Goal: Entertainment & Leisure: Consume media (video, audio)

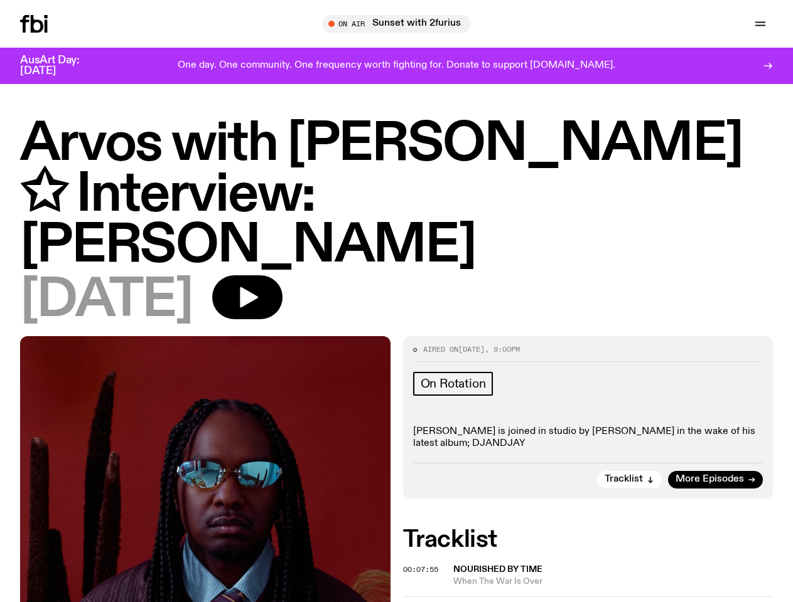
click at [0, 0] on icon "button" at bounding box center [0, 0] width 0 height 0
click at [566, 24] on div at bounding box center [396, 24] width 339 height 18
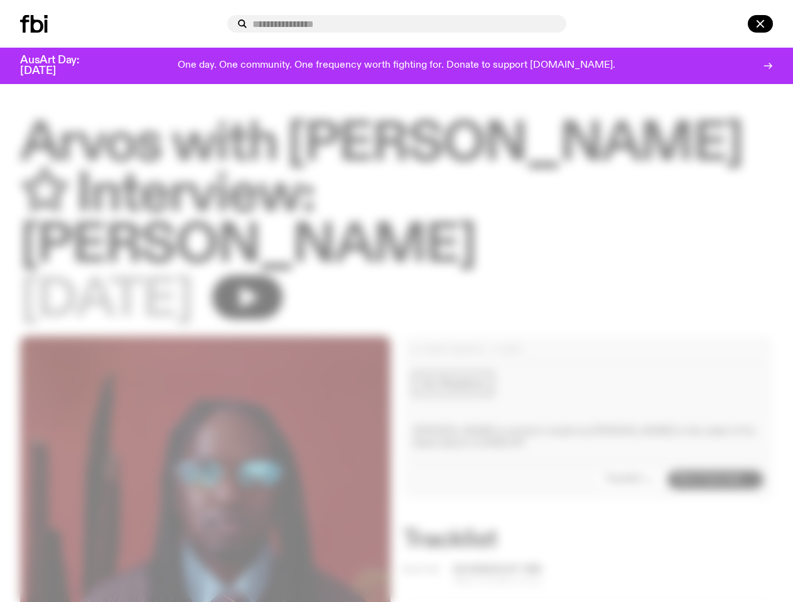
click at [731, 24] on div at bounding box center [742, 24] width 60 height 18
click at [287, 259] on div at bounding box center [396, 301] width 793 height 602
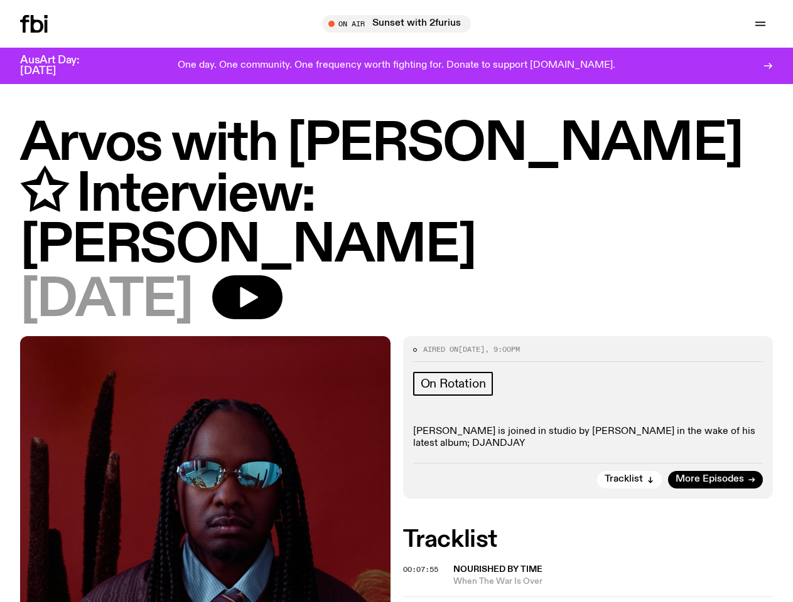
click at [630, 441] on div at bounding box center [396, 301] width 793 height 602
click at [422, 530] on div at bounding box center [396, 301] width 793 height 602
click at [614, 537] on div at bounding box center [396, 301] width 793 height 602
click at [422, 602] on span "00:11:10" at bounding box center [420, 609] width 35 height 10
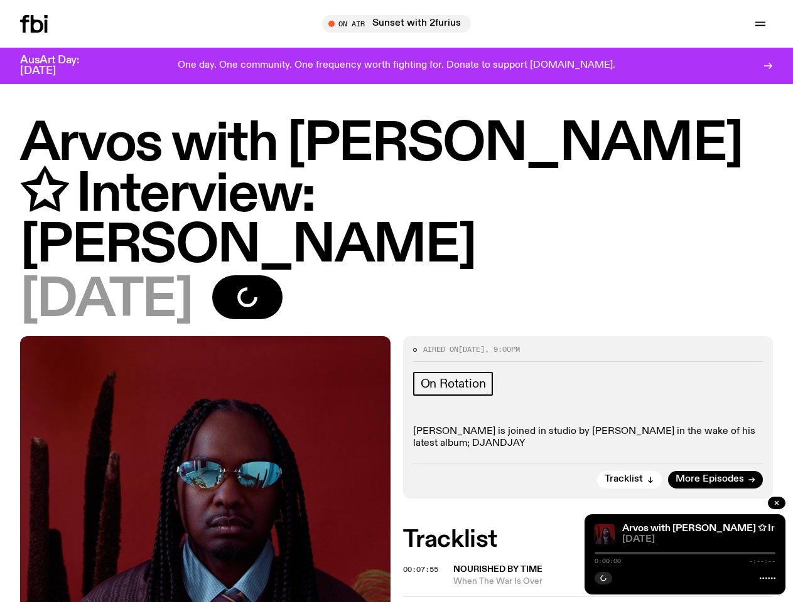
click at [614, 576] on div "Arvos with [PERSON_NAME] ✩ Interview: [PERSON_NAME] Boy Arvos with [PERSON_NAME…" at bounding box center [684, 555] width 201 height 80
